Goal: Check status

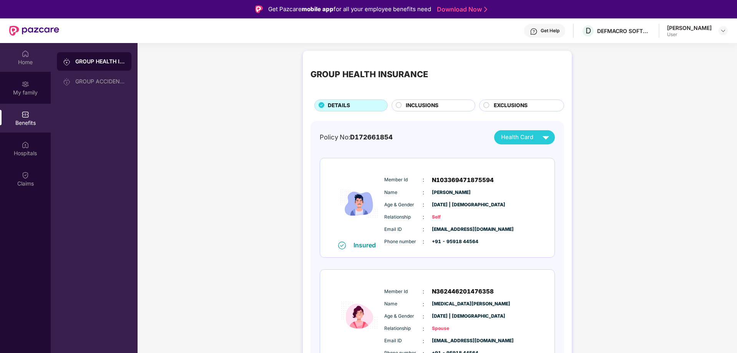
click at [23, 60] on div "Home" at bounding box center [25, 62] width 51 height 8
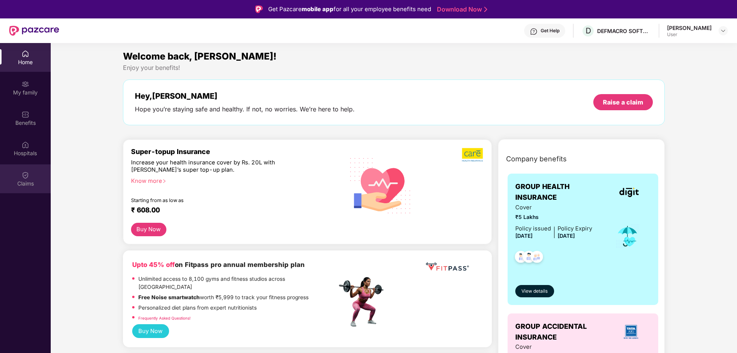
click at [15, 176] on div "Claims" at bounding box center [25, 179] width 51 height 29
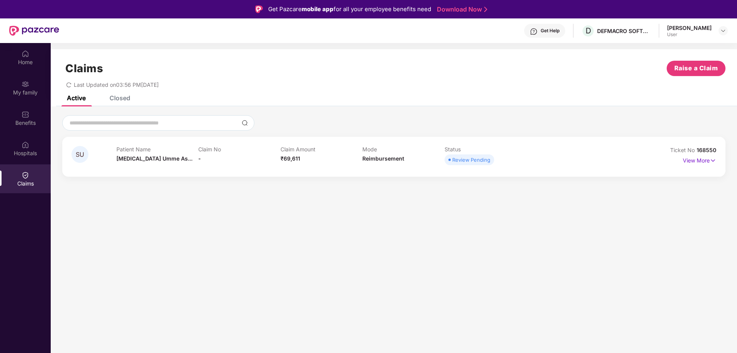
click at [221, 161] on div "Claim No -" at bounding box center [239, 156] width 82 height 21
click at [695, 163] on p "View More" at bounding box center [699, 160] width 33 height 10
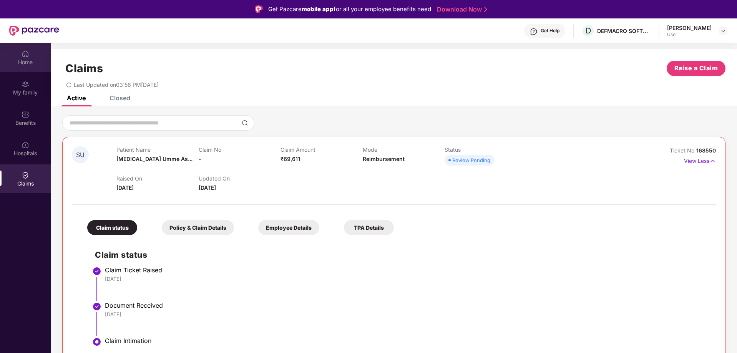
click at [30, 58] on div "Home" at bounding box center [25, 62] width 51 height 8
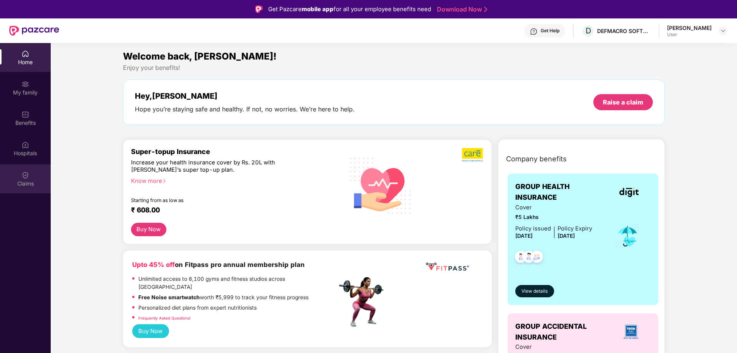
click at [23, 184] on div "Claims" at bounding box center [25, 184] width 51 height 8
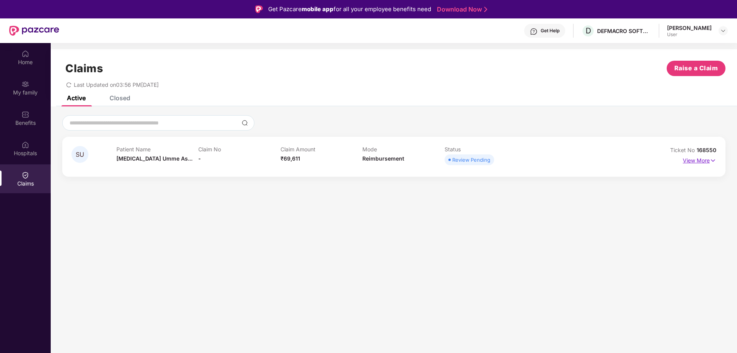
click at [704, 161] on p "View More" at bounding box center [699, 160] width 33 height 10
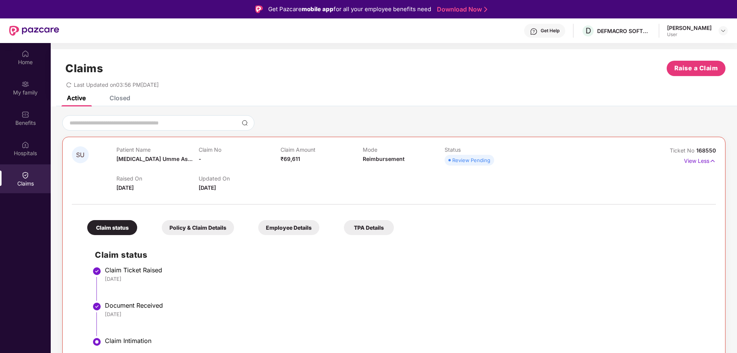
scroll to position [43, 0]
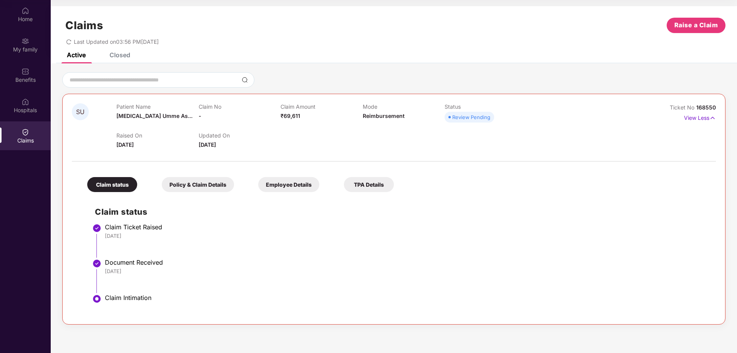
click at [214, 188] on div "Policy & Claim Details" at bounding box center [198, 184] width 72 height 15
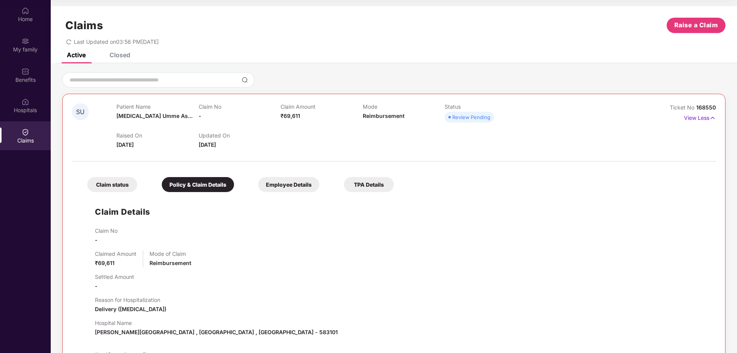
click at [276, 178] on div "Employee Details" at bounding box center [288, 184] width 61 height 15
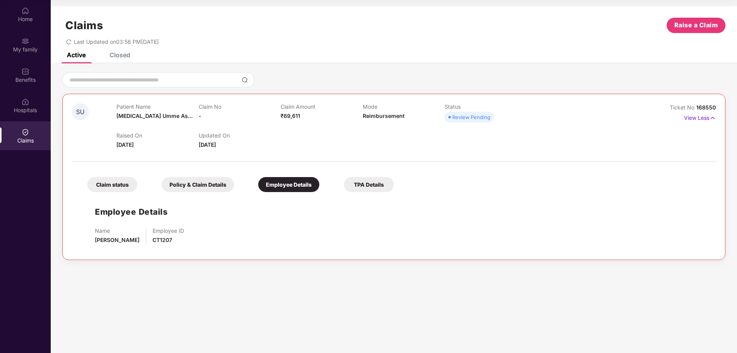
click at [370, 187] on div "TPA Details" at bounding box center [369, 184] width 50 height 15
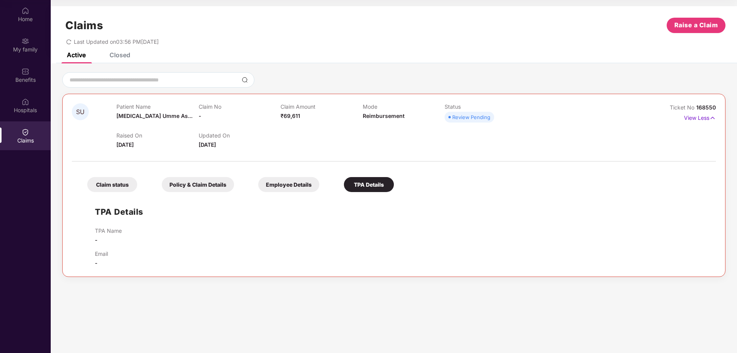
click at [266, 187] on div "Employee Details" at bounding box center [288, 184] width 61 height 15
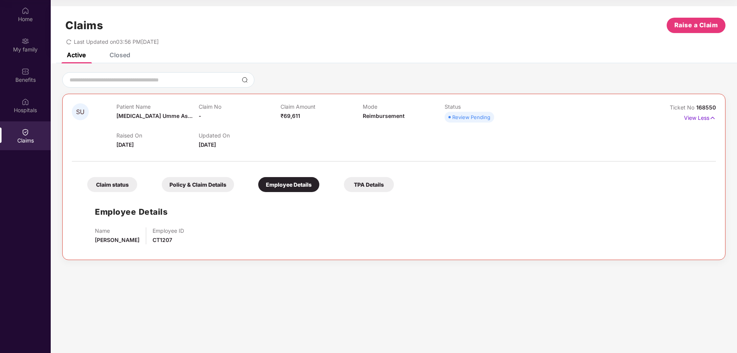
click at [188, 190] on div "Policy & Claim Details" at bounding box center [198, 184] width 72 height 15
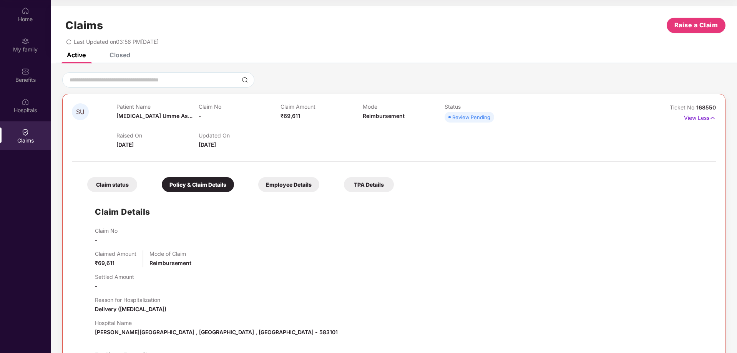
click at [125, 183] on div "Claim status" at bounding box center [112, 184] width 50 height 15
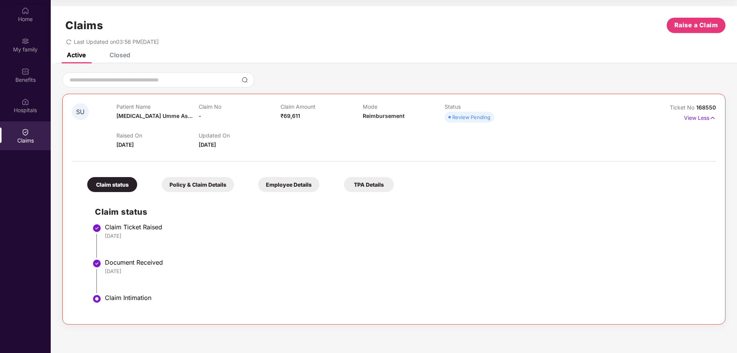
click at [203, 191] on div "Policy & Claim Details" at bounding box center [198, 184] width 72 height 15
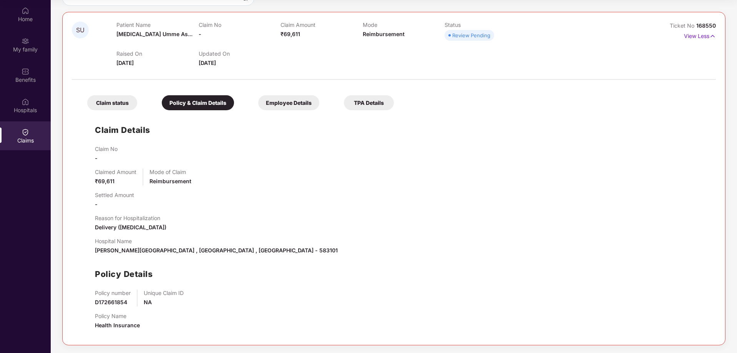
scroll to position [0, 0]
